Goal: Use online tool/utility: Use online tool/utility

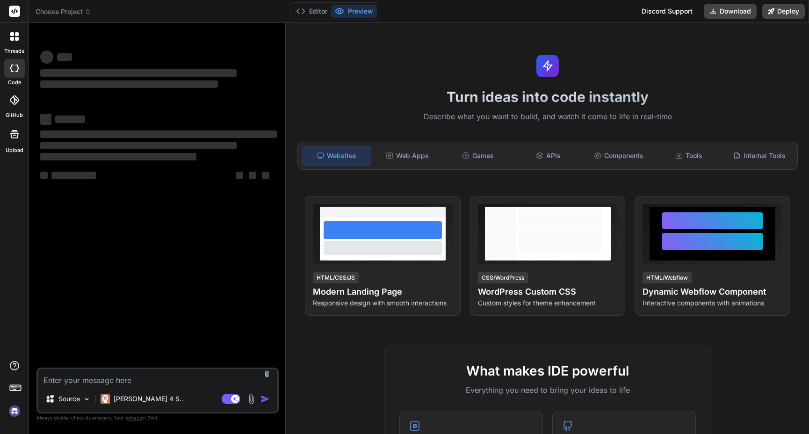
click at [109, 378] on textarea at bounding box center [157, 377] width 239 height 17
type textarea "x"
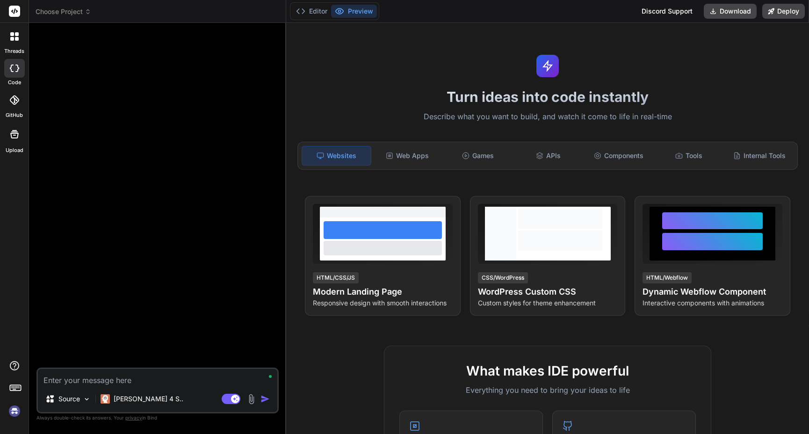
type textarea "x"
click at [145, 382] on textarea at bounding box center [157, 377] width 239 height 17
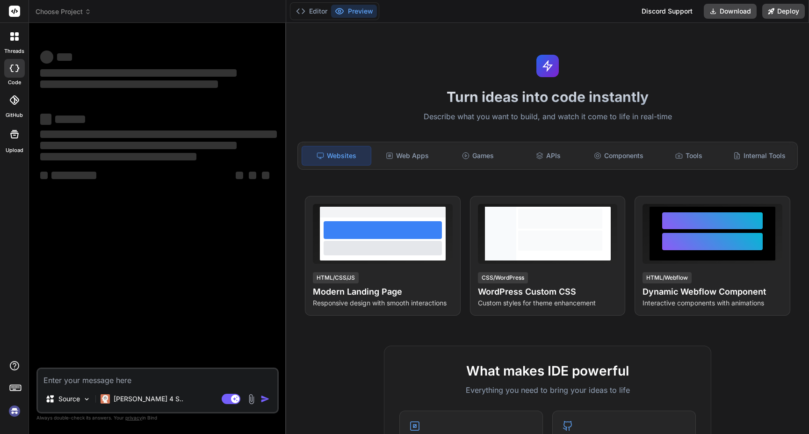
type textarea "x"
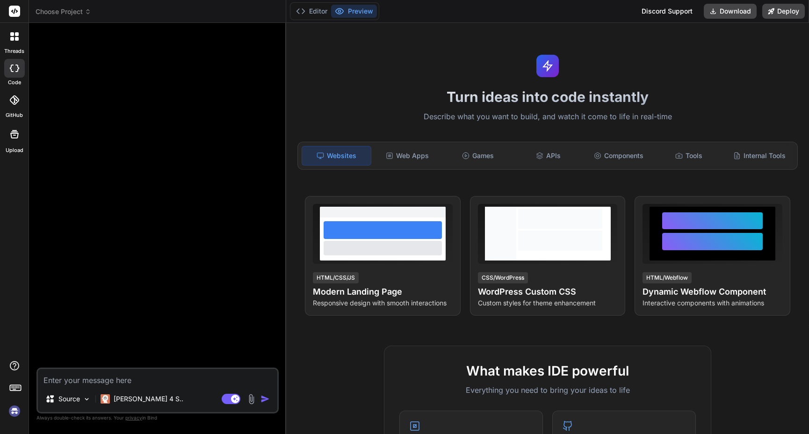
type textarea "Create an Airbnb-style property rental website with a visual property grid, sea…"
type textarea "x"
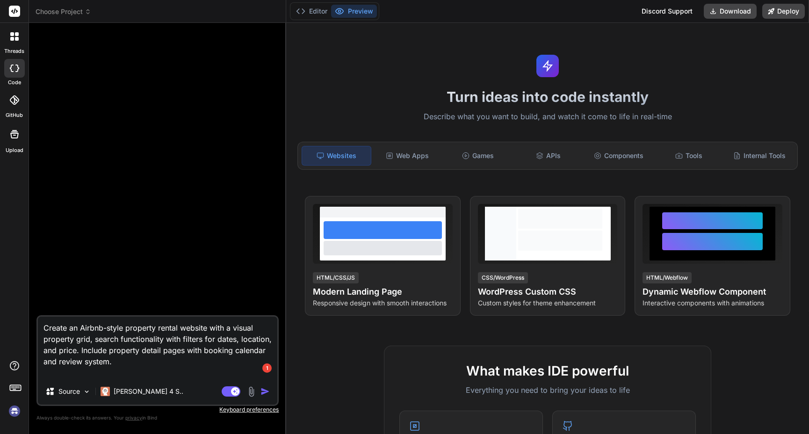
type textarea "Create an Airbnb-style property rental website with a visual property grid, sea…"
type textarea "x"
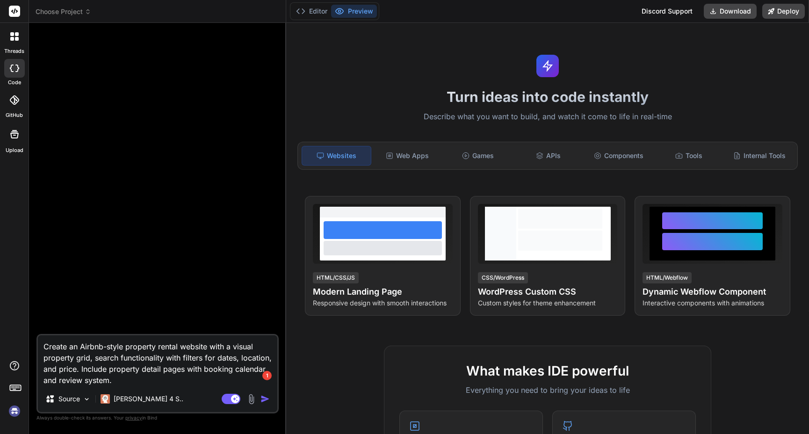
type textarea "Create an Airbnb-style property rental website with a visual property grid, sea…"
click at [263, 397] on img "button" at bounding box center [265, 398] width 9 height 9
type textarea "x"
